Goal: Check status: Check status

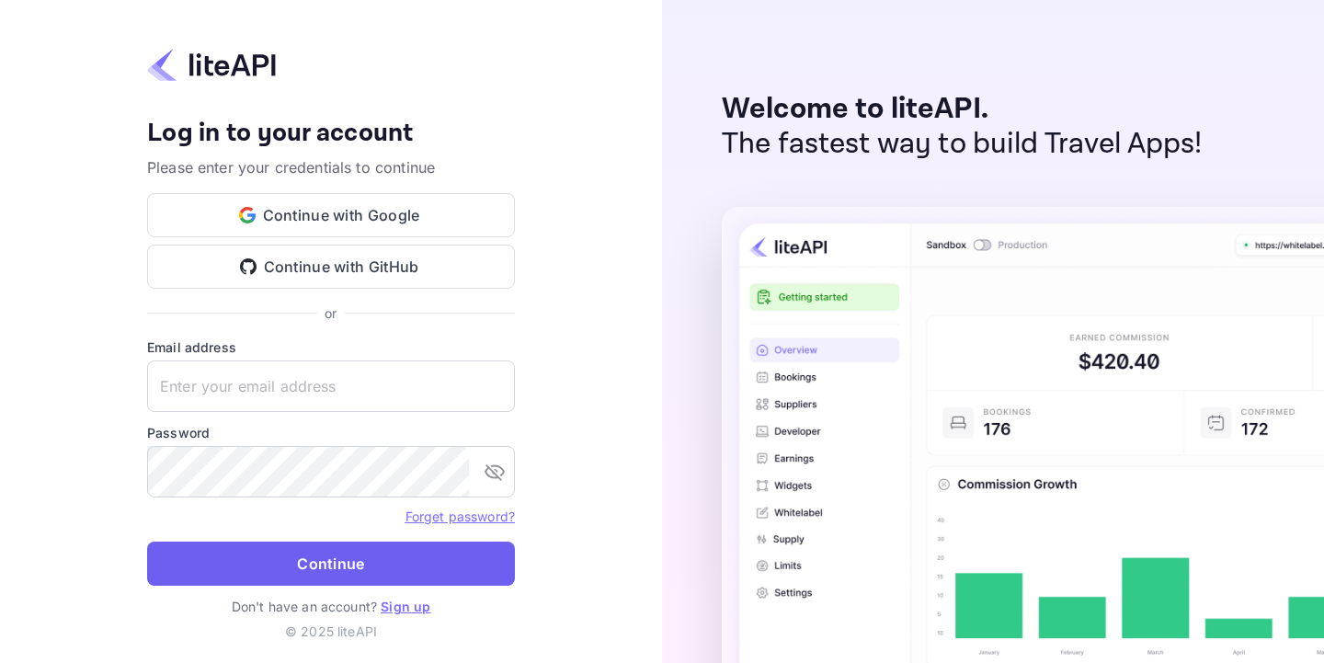
type input "adminpassword_support@yandex-team.ru"
click at [291, 555] on button "Continue" at bounding box center [331, 563] width 368 height 44
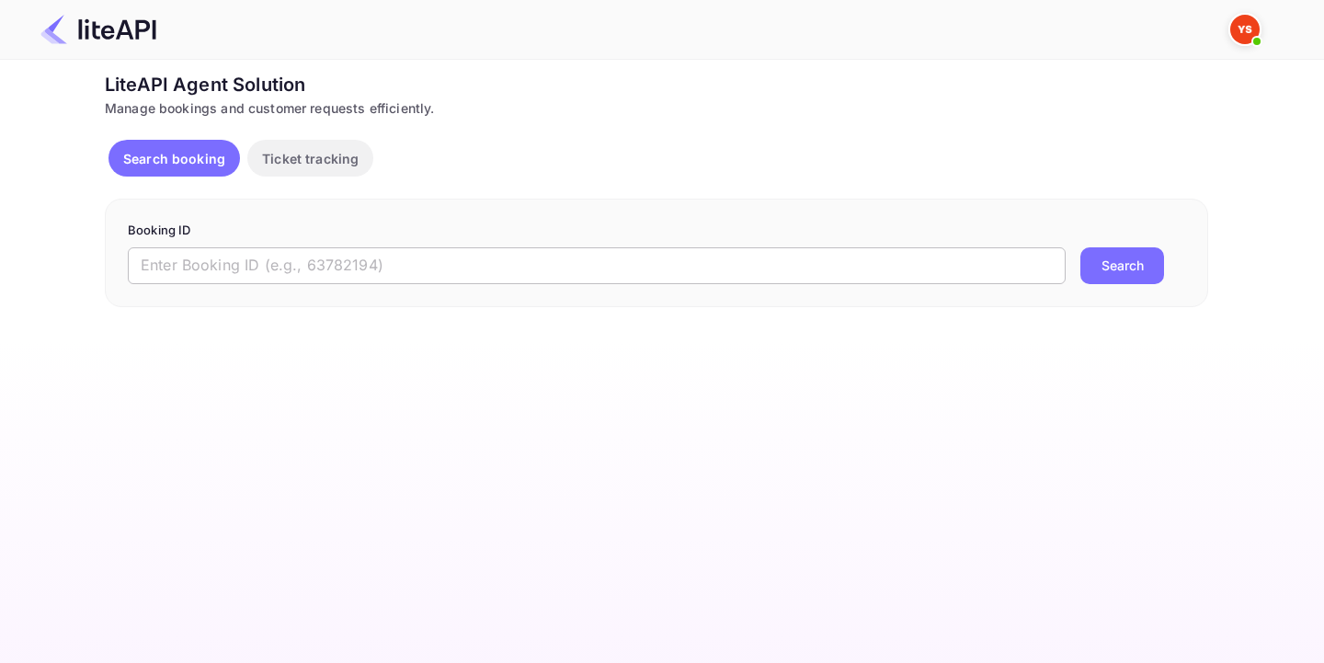
click at [438, 256] on input "text" at bounding box center [597, 265] width 938 height 37
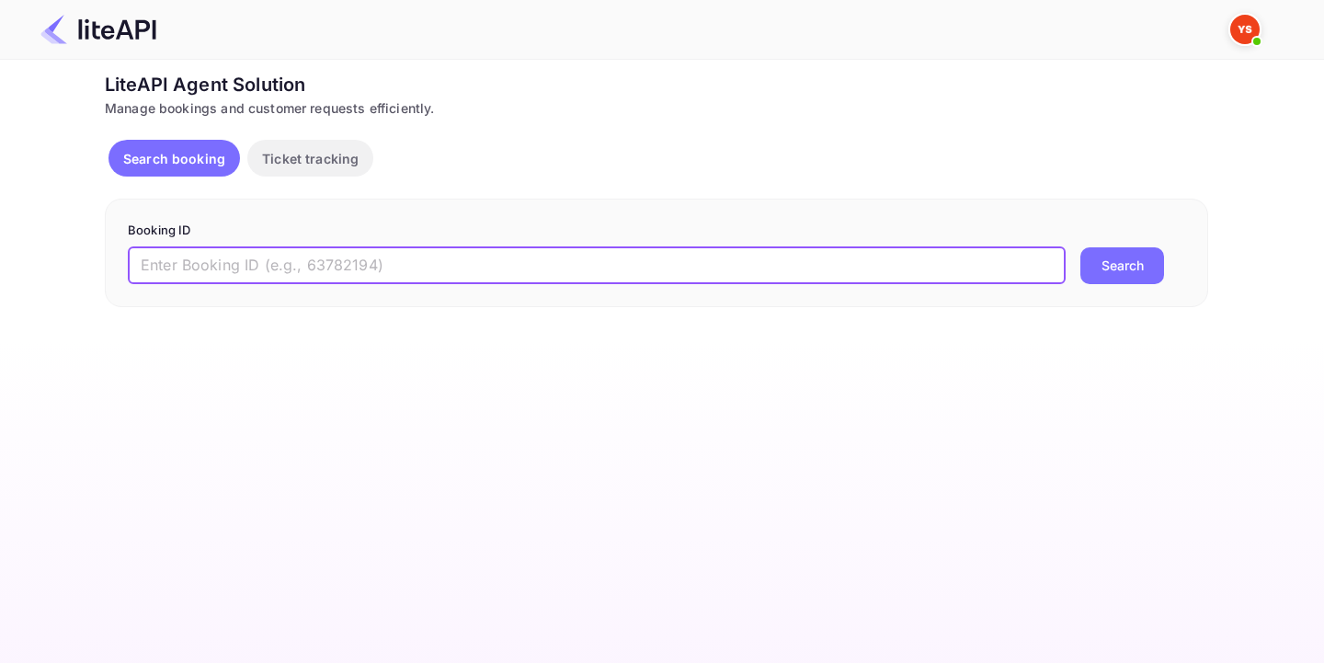
paste input "8940377"
type input "8940377"
click at [1149, 263] on button "Search" at bounding box center [1122, 265] width 84 height 37
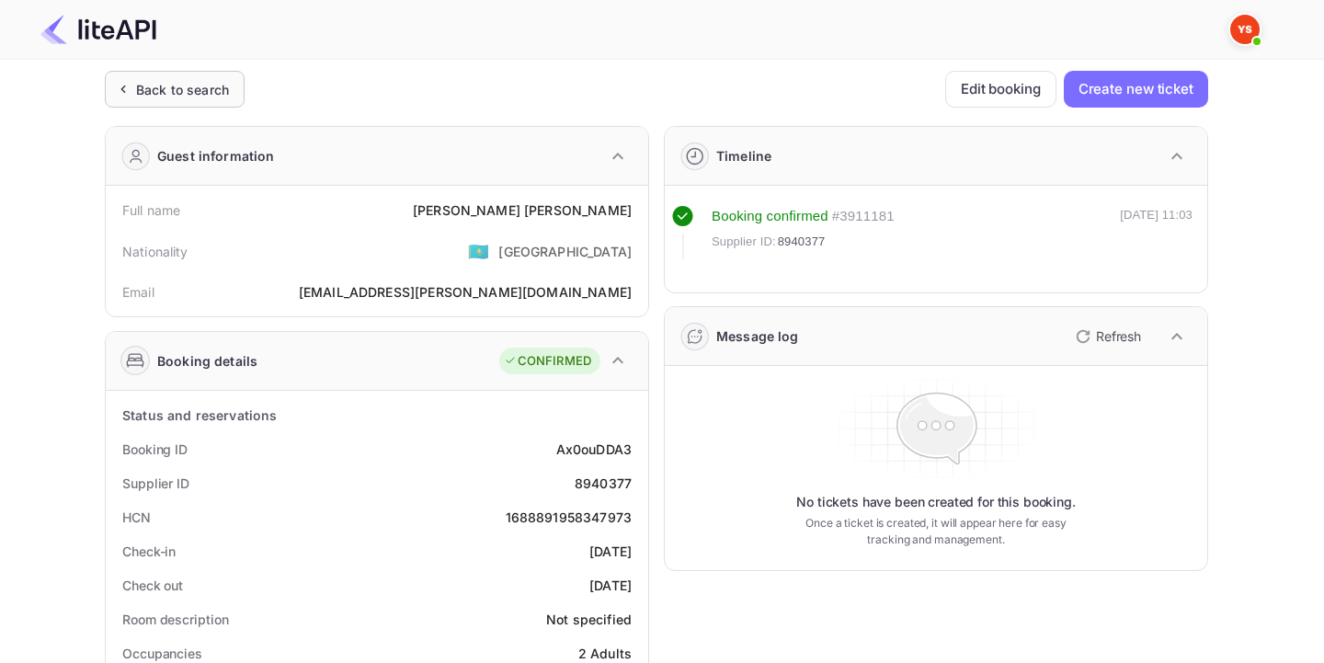
click at [158, 88] on div "Back to search" at bounding box center [182, 89] width 93 height 19
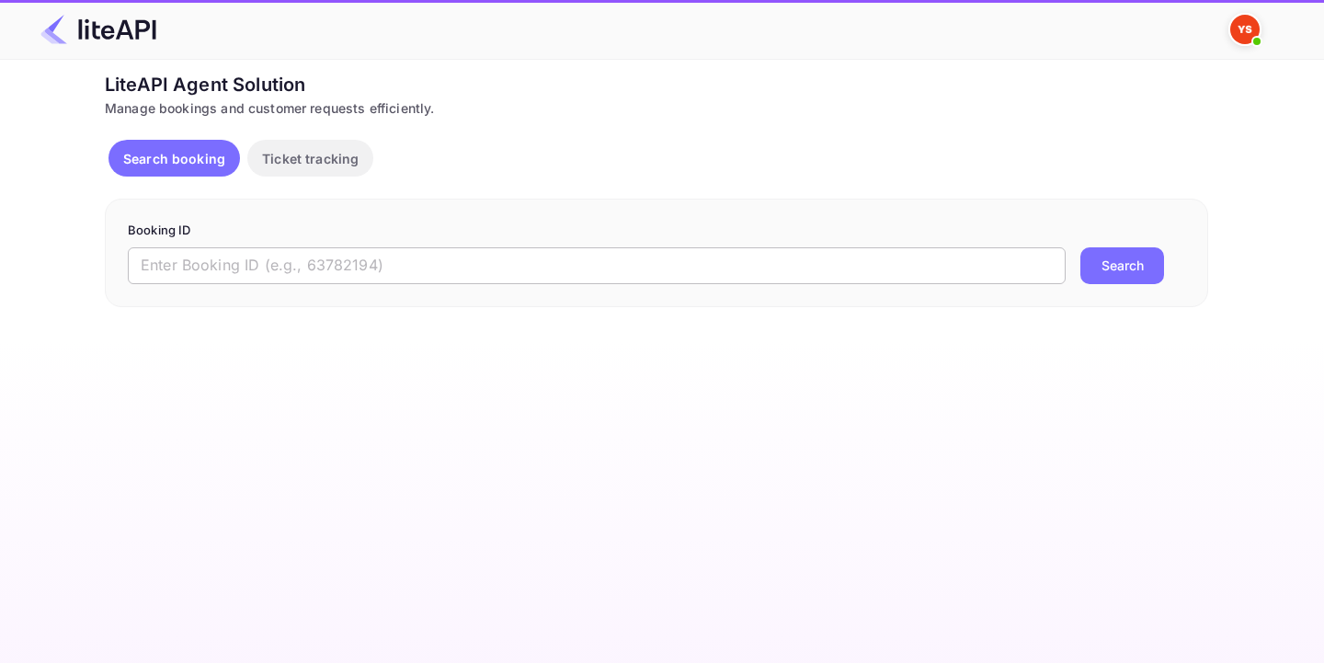
click at [227, 247] on input "text" at bounding box center [597, 265] width 938 height 37
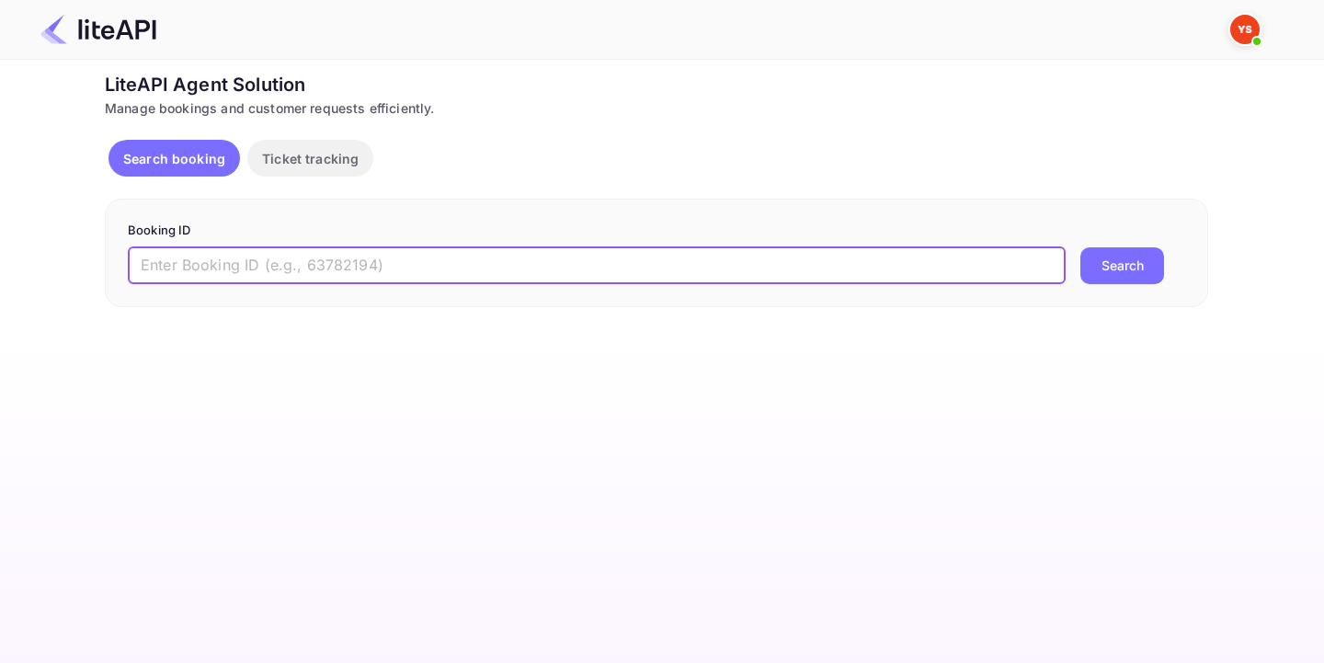
paste input "8712544"
type input "8712544"
click at [1128, 271] on button "Search" at bounding box center [1122, 265] width 84 height 37
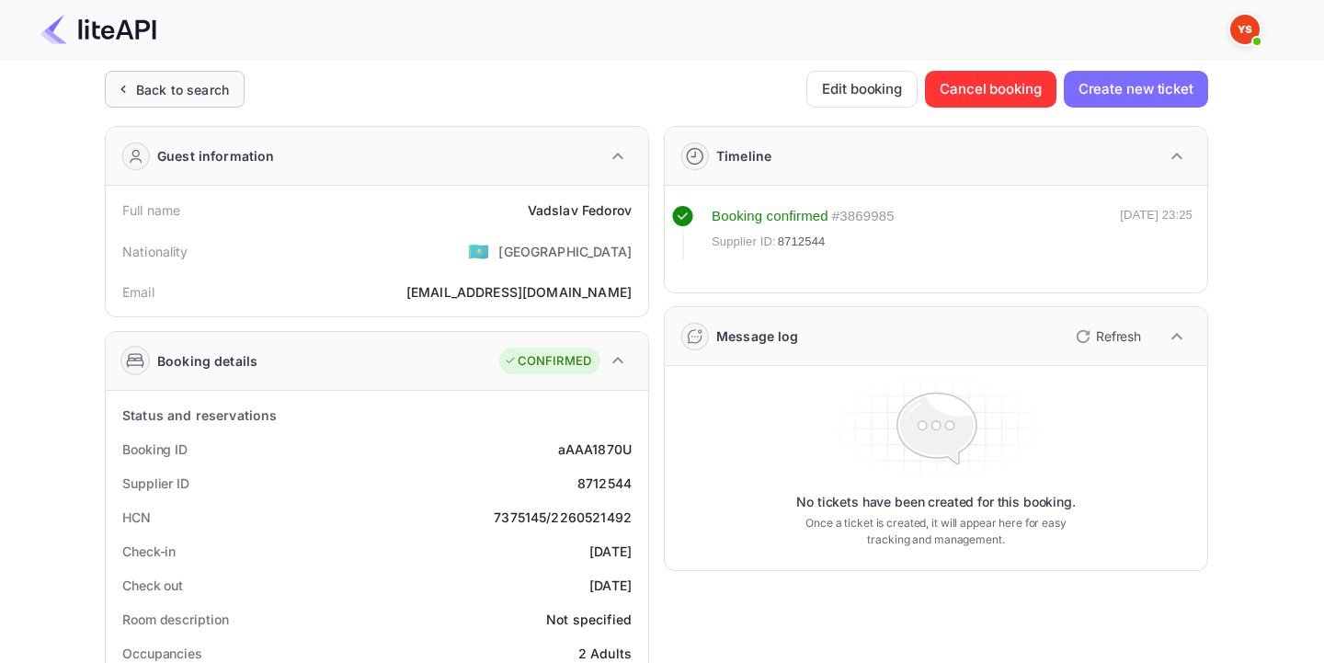
click at [182, 96] on div "Back to search" at bounding box center [182, 89] width 93 height 19
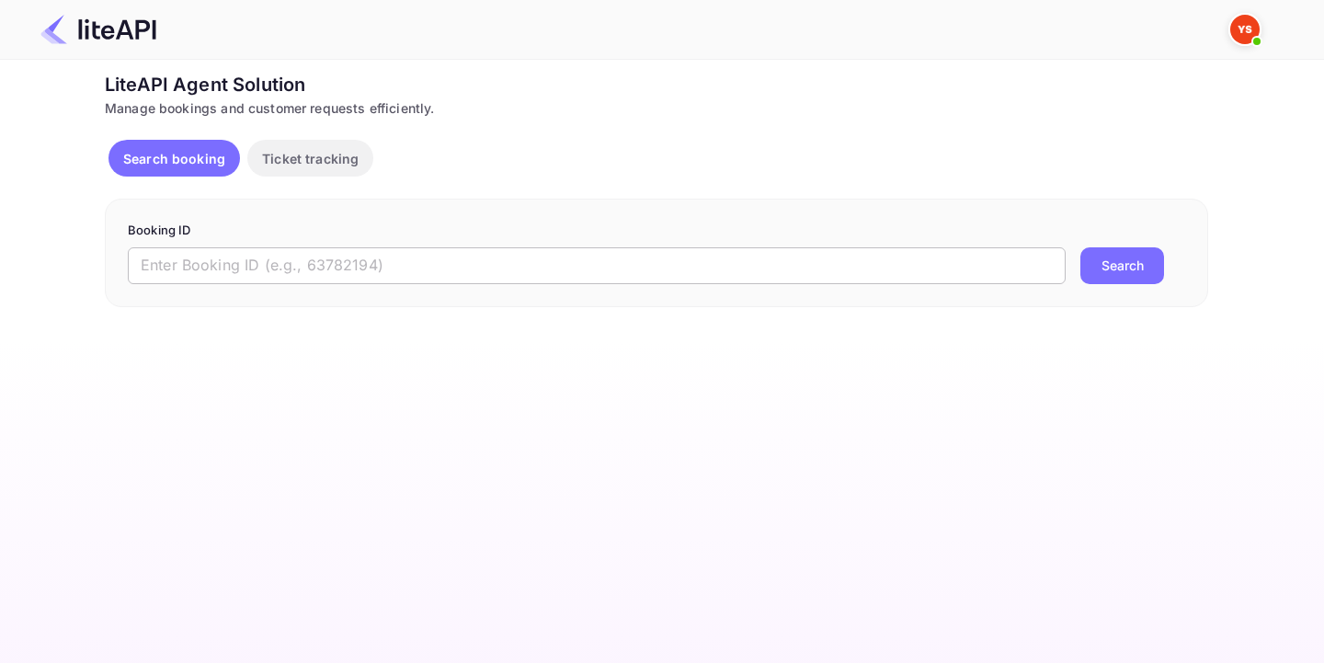
click at [403, 274] on input "text" at bounding box center [597, 265] width 938 height 37
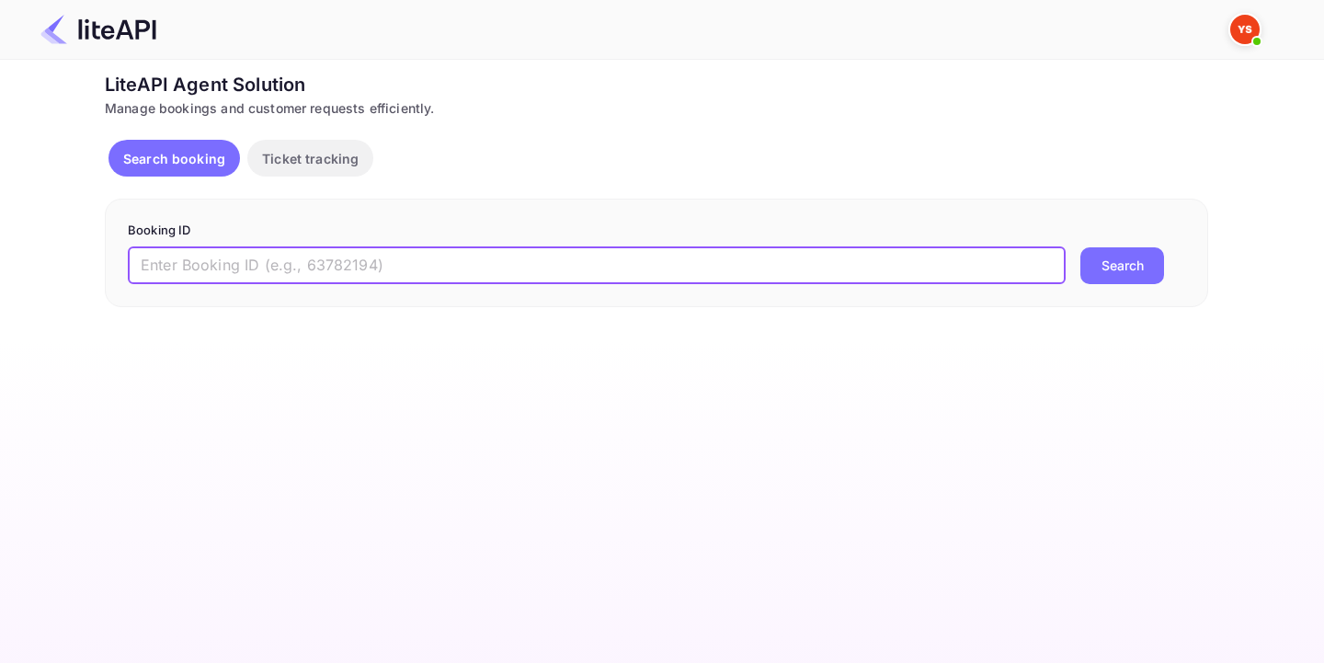
paste input "7802687"
type input "7802687"
click at [1074, 265] on div "7802687 ​ Search" at bounding box center [656, 265] width 1057 height 37
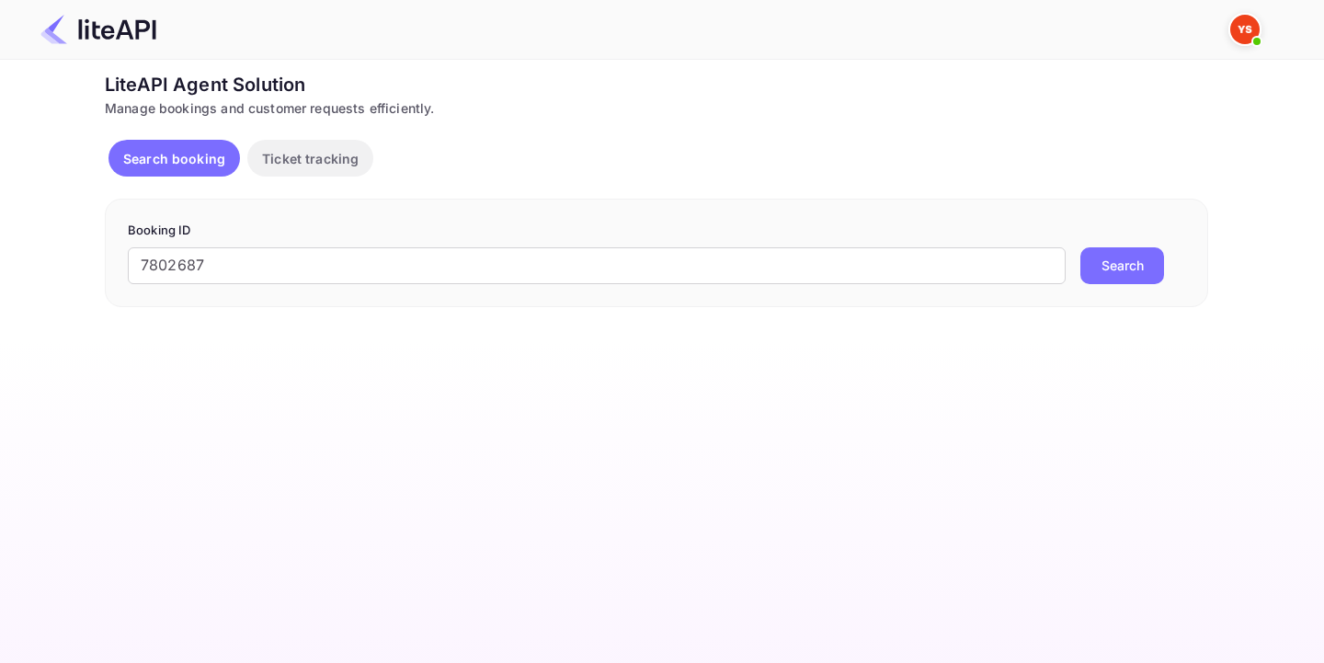
click at [1090, 267] on button "Search" at bounding box center [1122, 265] width 84 height 37
